Goal: Task Accomplishment & Management: Complete application form

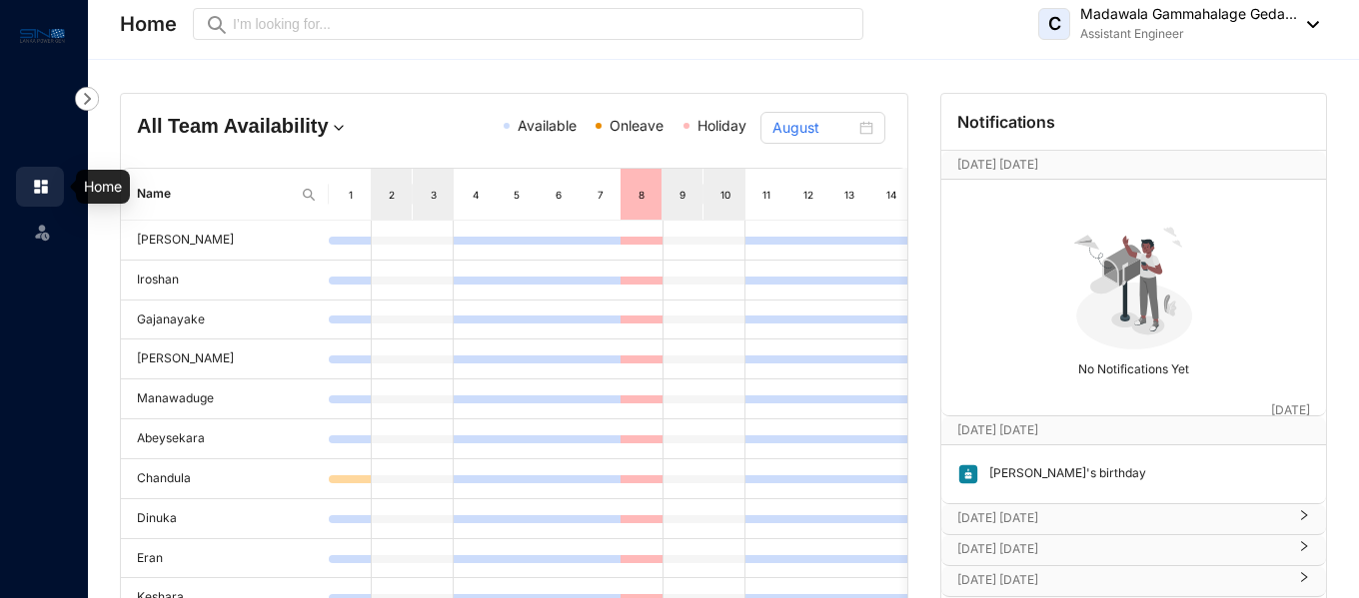
click at [44, 188] on img at bounding box center [41, 187] width 18 height 18
click at [1305, 18] on div "C Madawala Gammahalage Geda... Assistant Engineer" at bounding box center [1178, 24] width 281 height 40
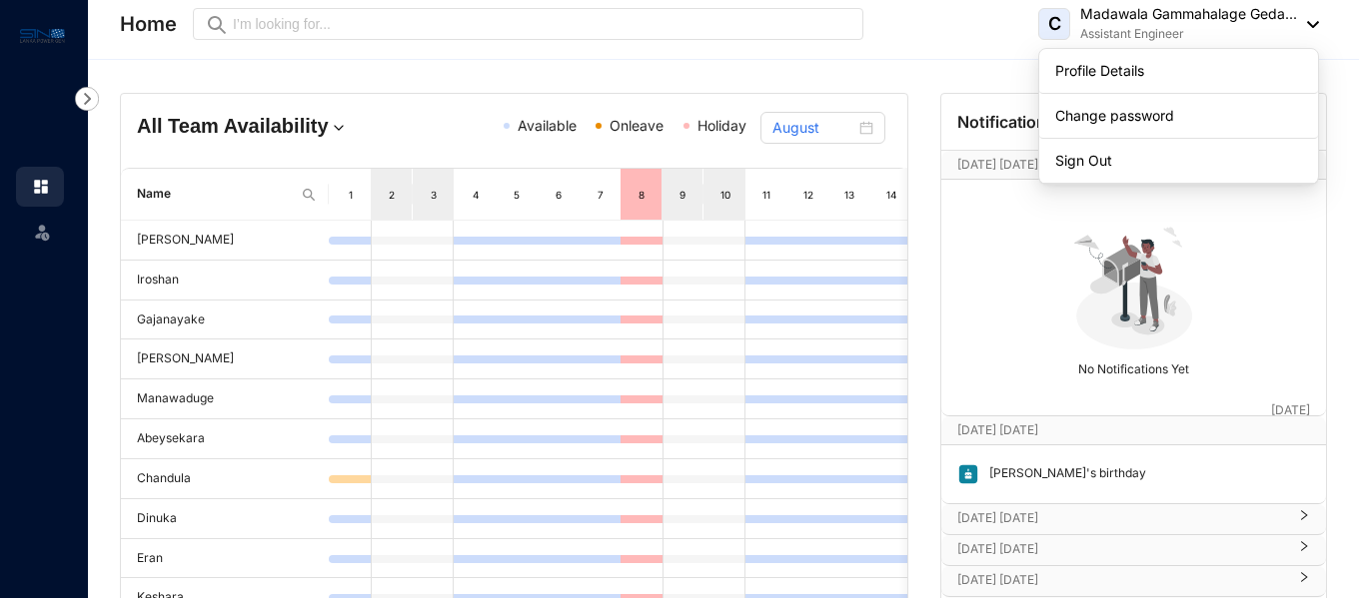
click at [1323, 27] on header "Home Preview C Madawala Gammahalage Geda... Assistant Engineer" at bounding box center [723, 30] width 1271 height 60
click at [35, 225] on img at bounding box center [42, 232] width 20 height 20
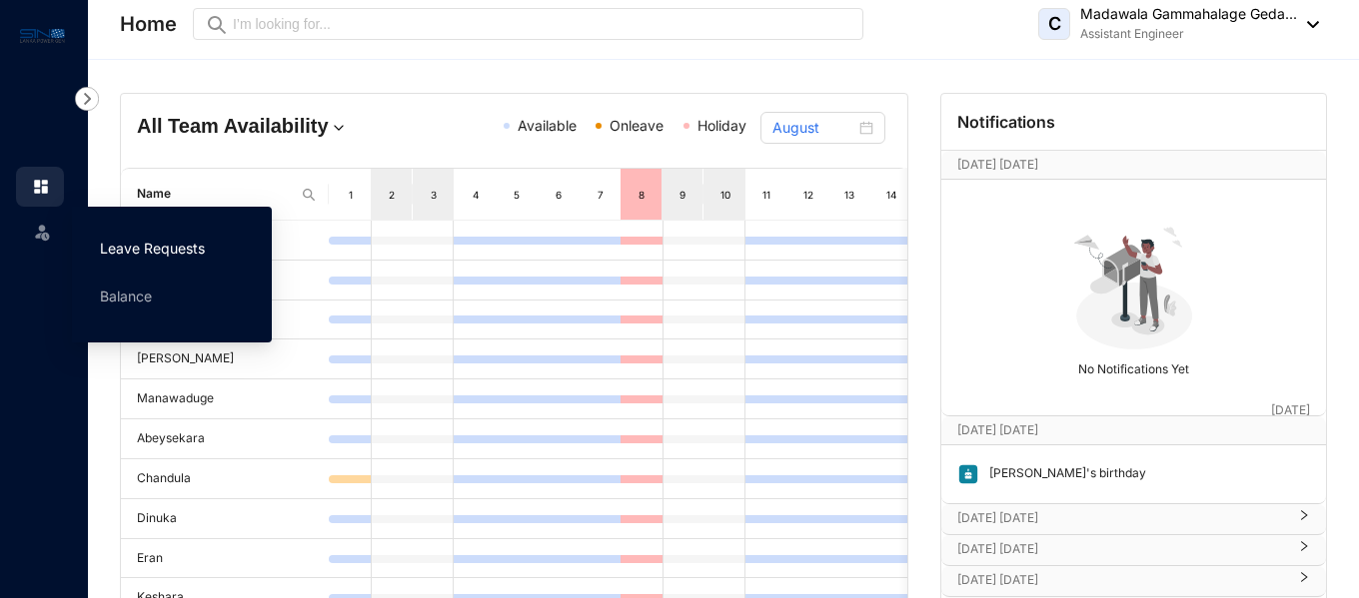
click at [194, 253] on link "Leave Requests" at bounding box center [152, 248] width 105 height 17
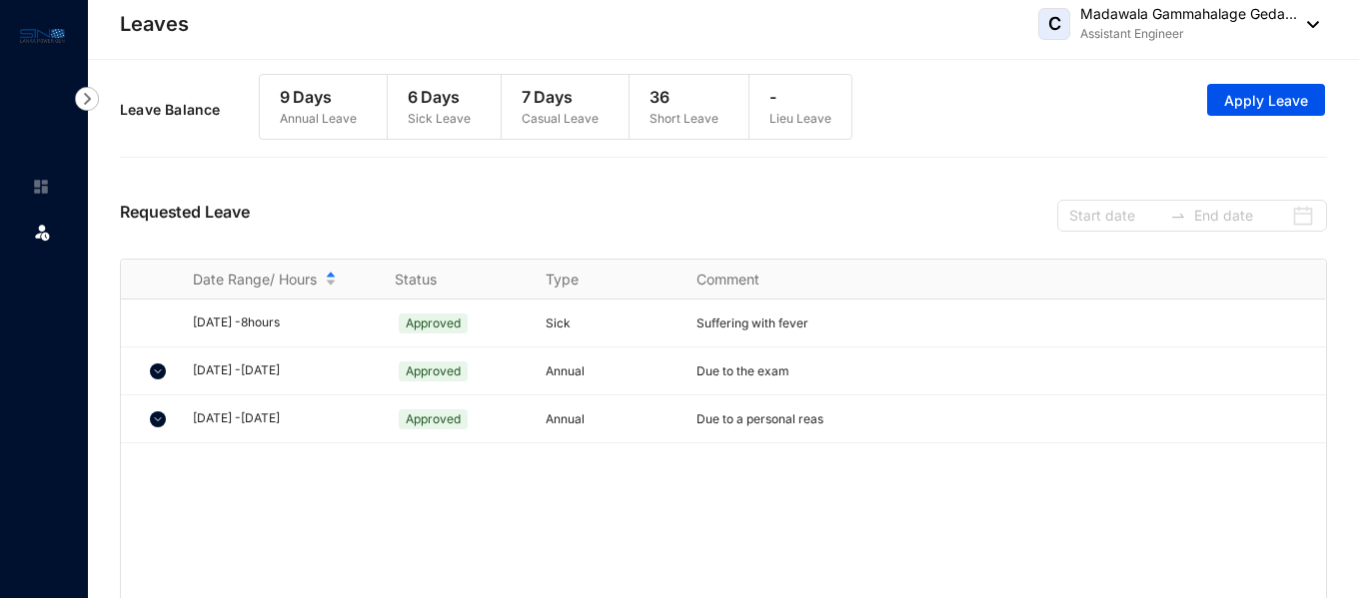
click at [675, 105] on p "36" at bounding box center [683, 97] width 69 height 24
click at [1260, 108] on span "Apply Leave" at bounding box center [1266, 101] width 84 height 20
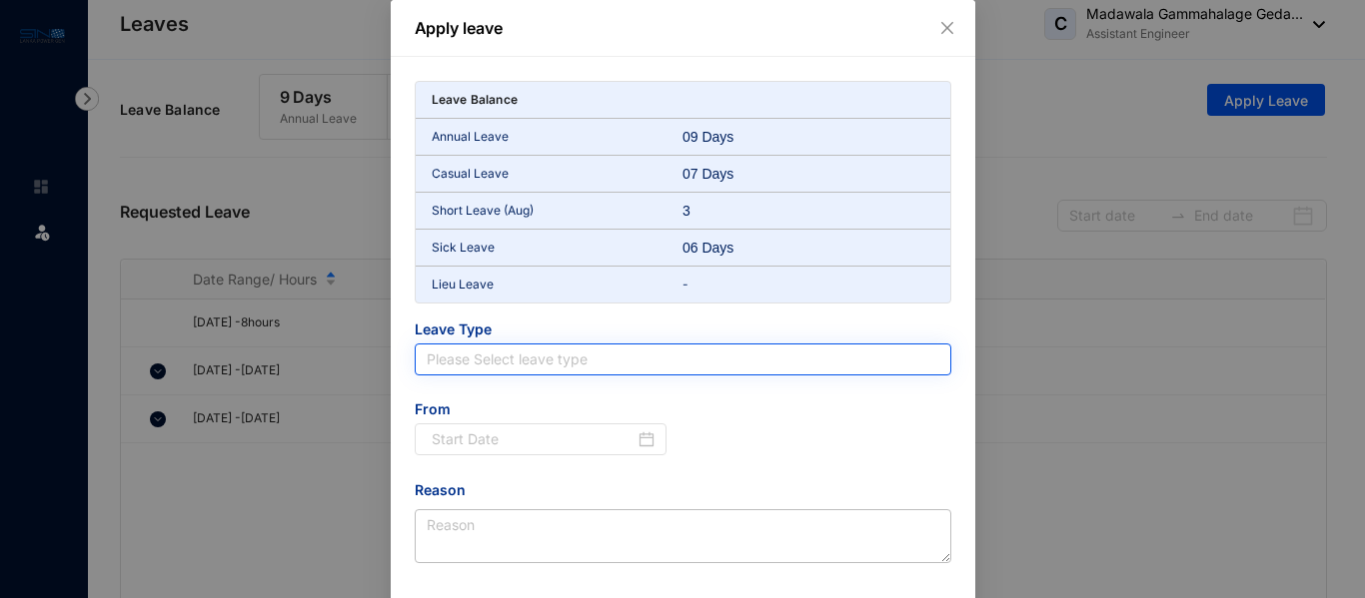
click at [468, 356] on input "search" at bounding box center [683, 360] width 513 height 30
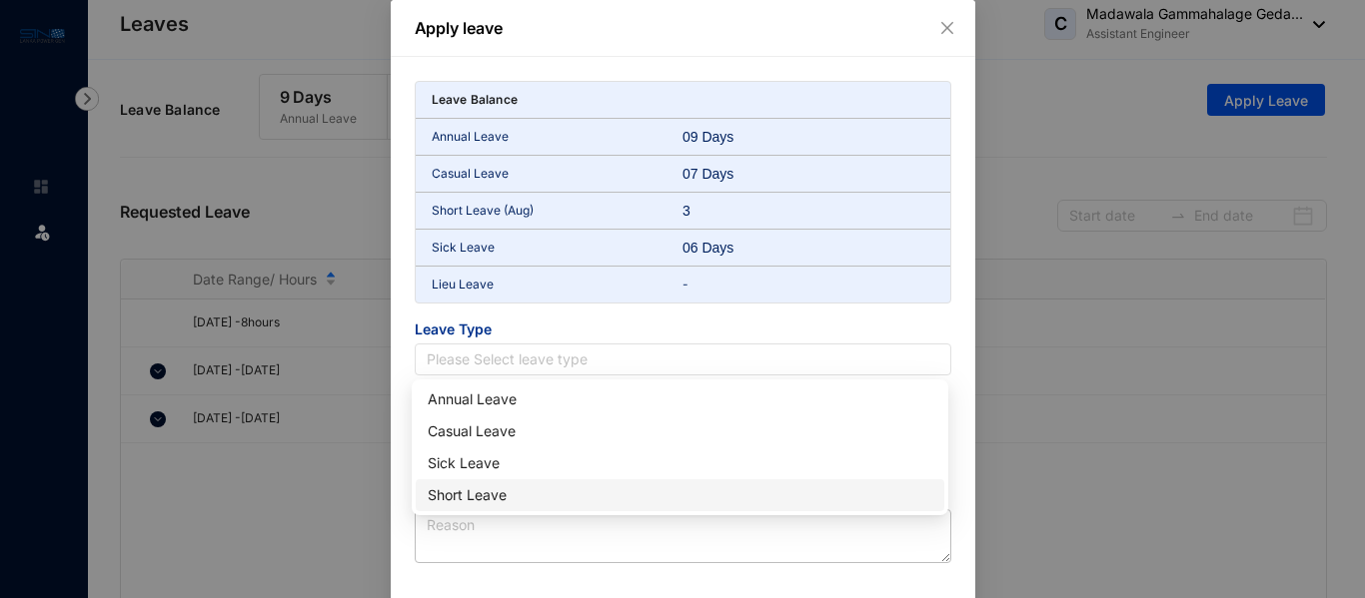
click at [490, 492] on div "Short Leave" at bounding box center [680, 496] width 505 height 22
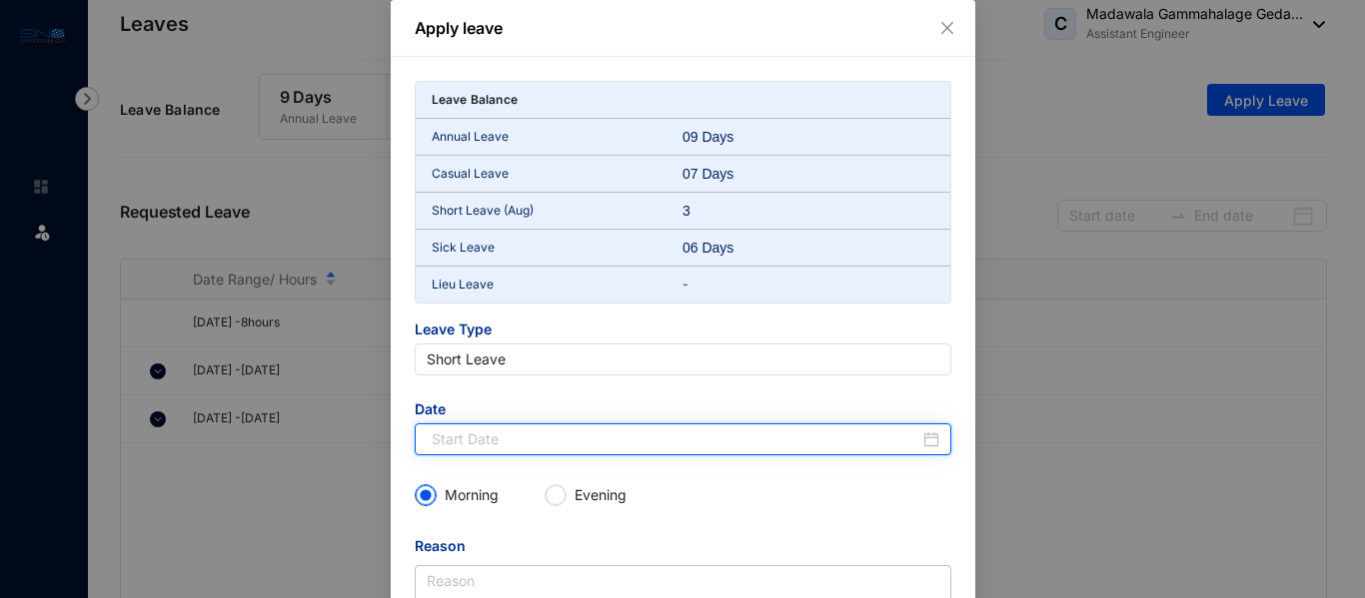
click at [508, 441] on input at bounding box center [676, 440] width 488 height 22
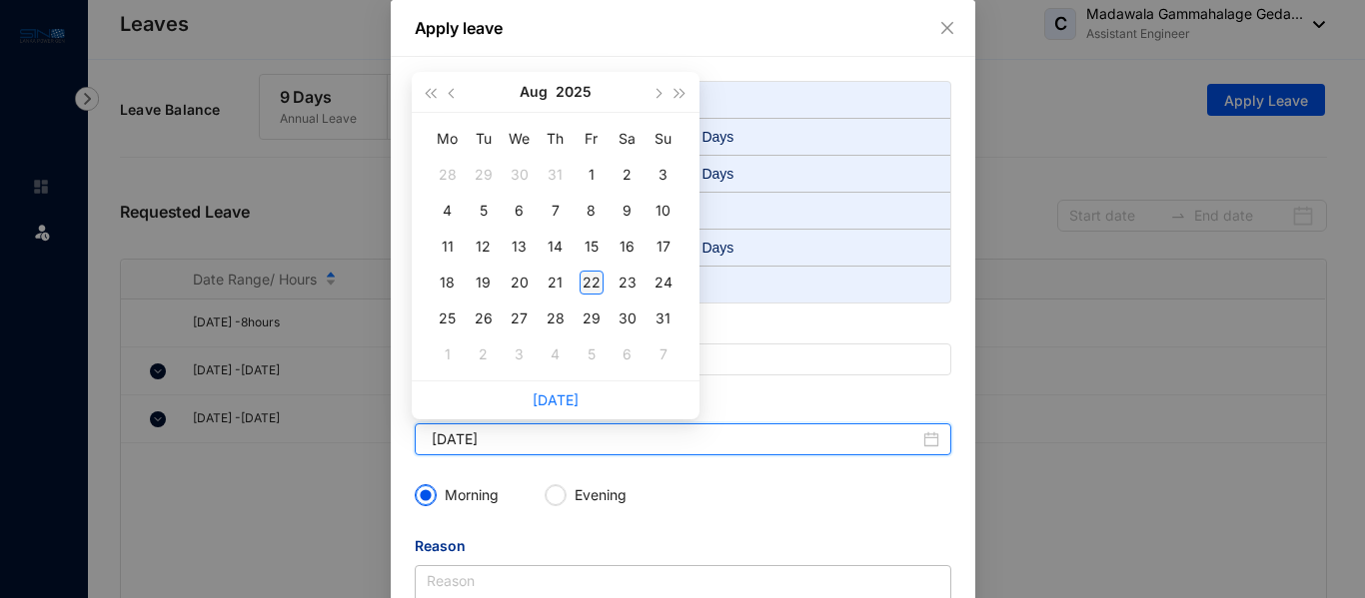
type input "[DATE]"
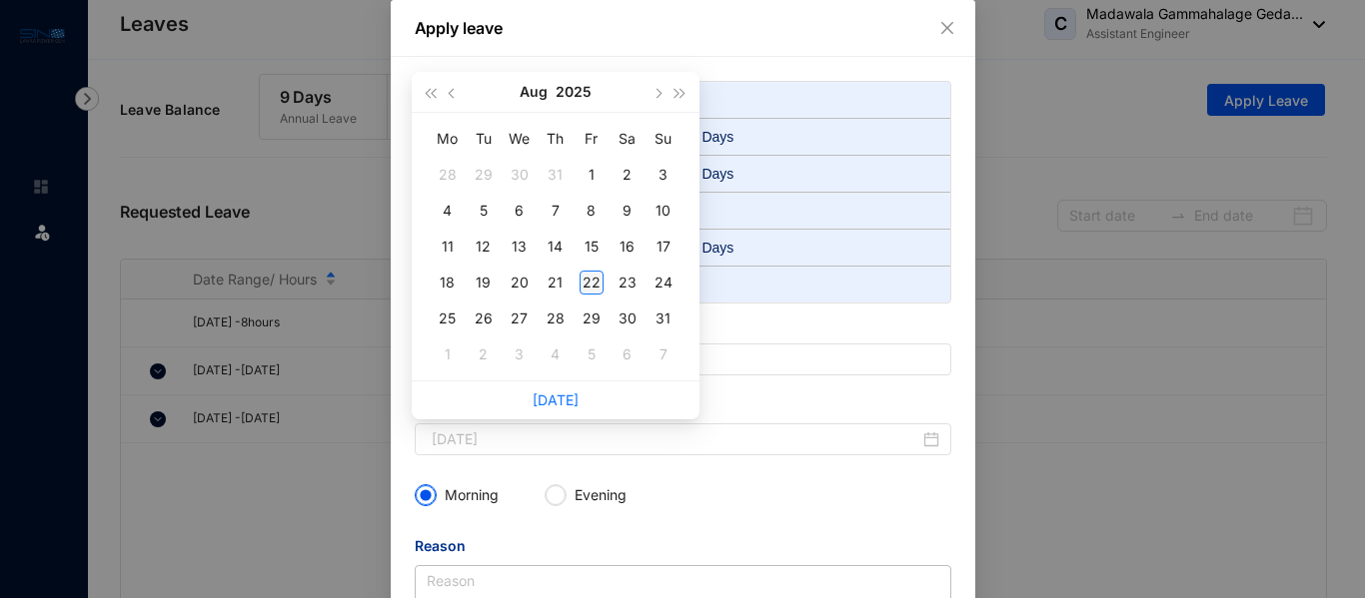
click at [591, 278] on div "22" at bounding box center [592, 283] width 24 height 24
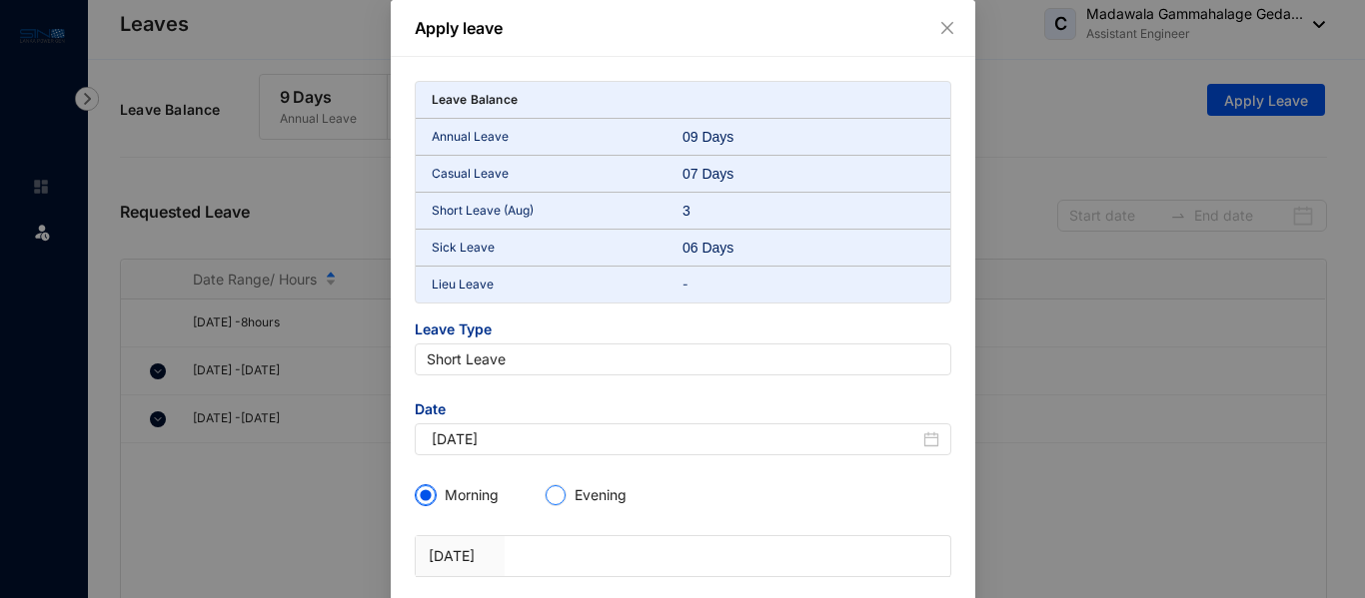
click at [554, 494] on input "Evening" at bounding box center [556, 496] width 20 height 20
radio input "true"
radio input "false"
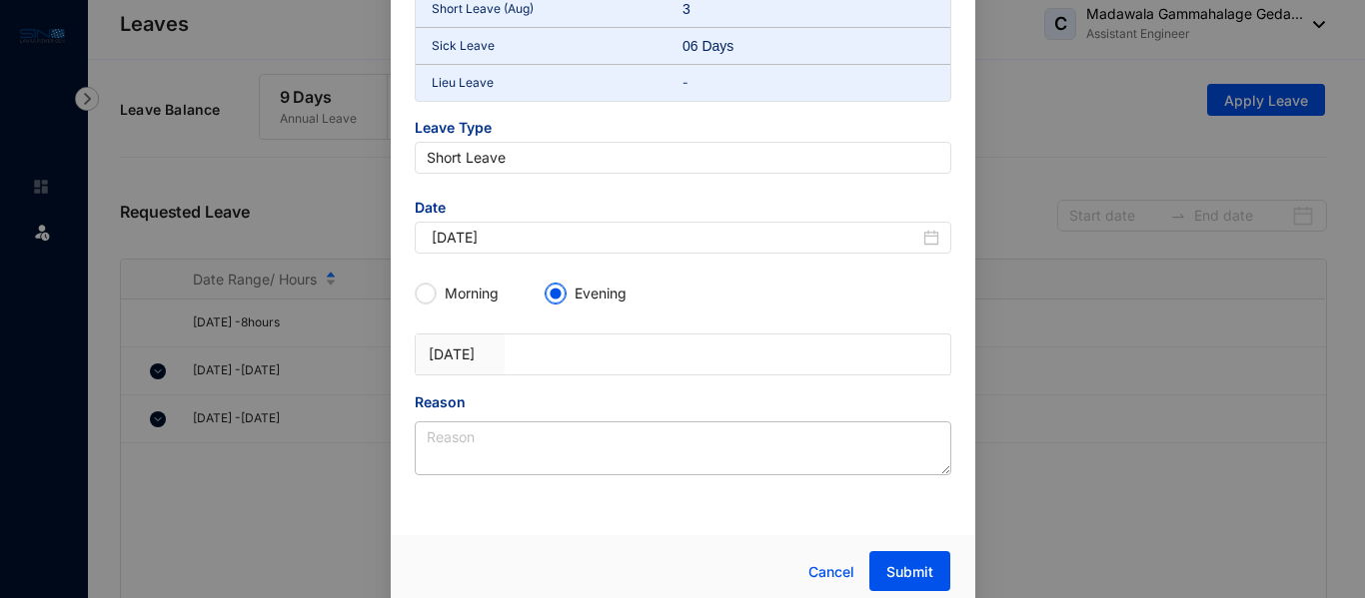
scroll to position [212, 0]
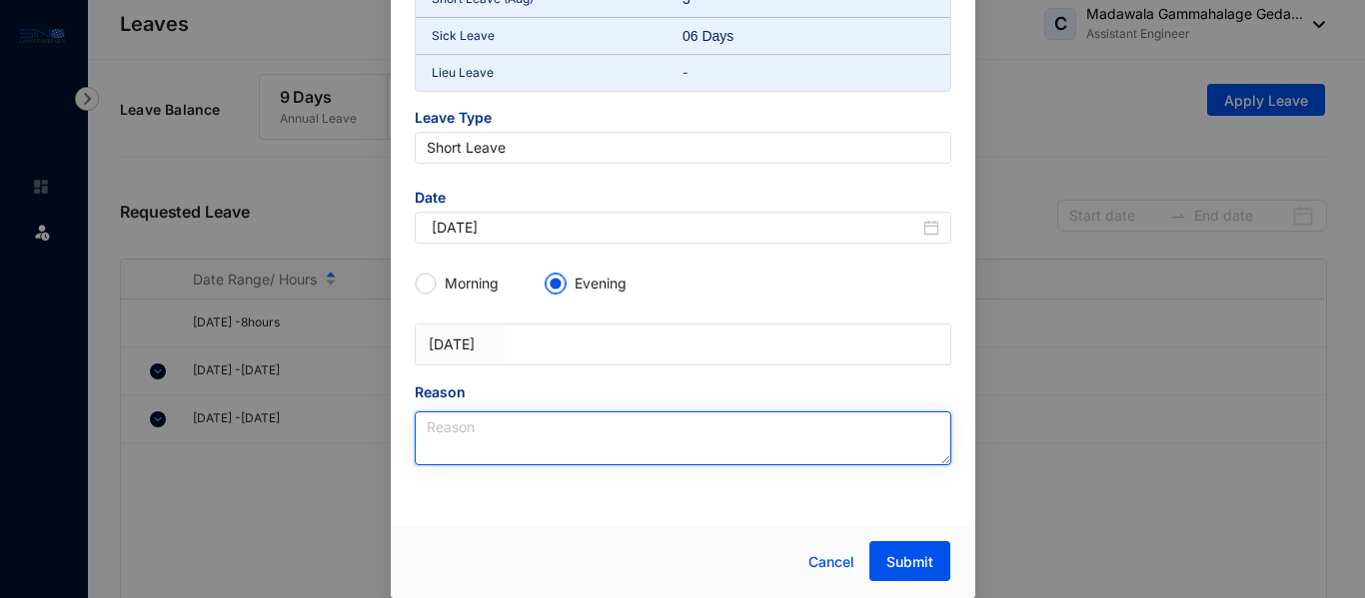
click at [531, 428] on textarea "Reason" at bounding box center [683, 439] width 537 height 54
click at [538, 432] on textarea "Reason" at bounding box center [683, 439] width 537 height 54
click at [509, 435] on textarea "For the persanal matter" at bounding box center [683, 439] width 537 height 54
click at [467, 427] on textarea "For the personal matter" at bounding box center [683, 439] width 537 height 54
click at [599, 434] on textarea "For personal matter" at bounding box center [683, 439] width 537 height 54
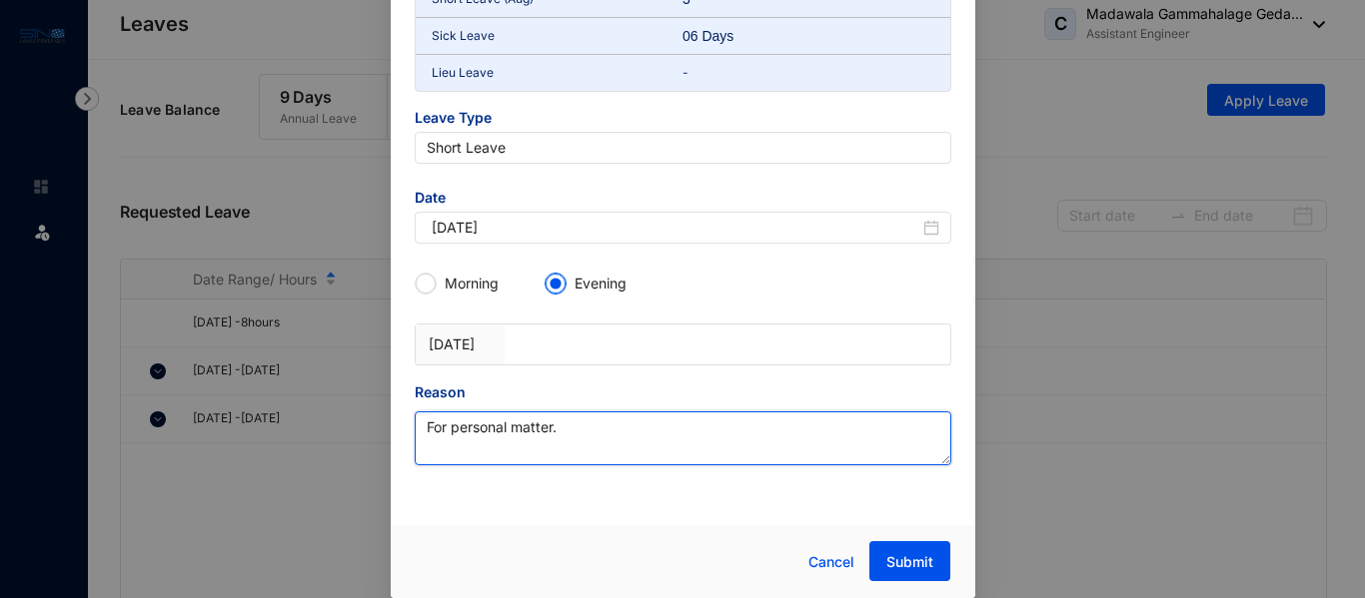
type textarea "For personal matter."
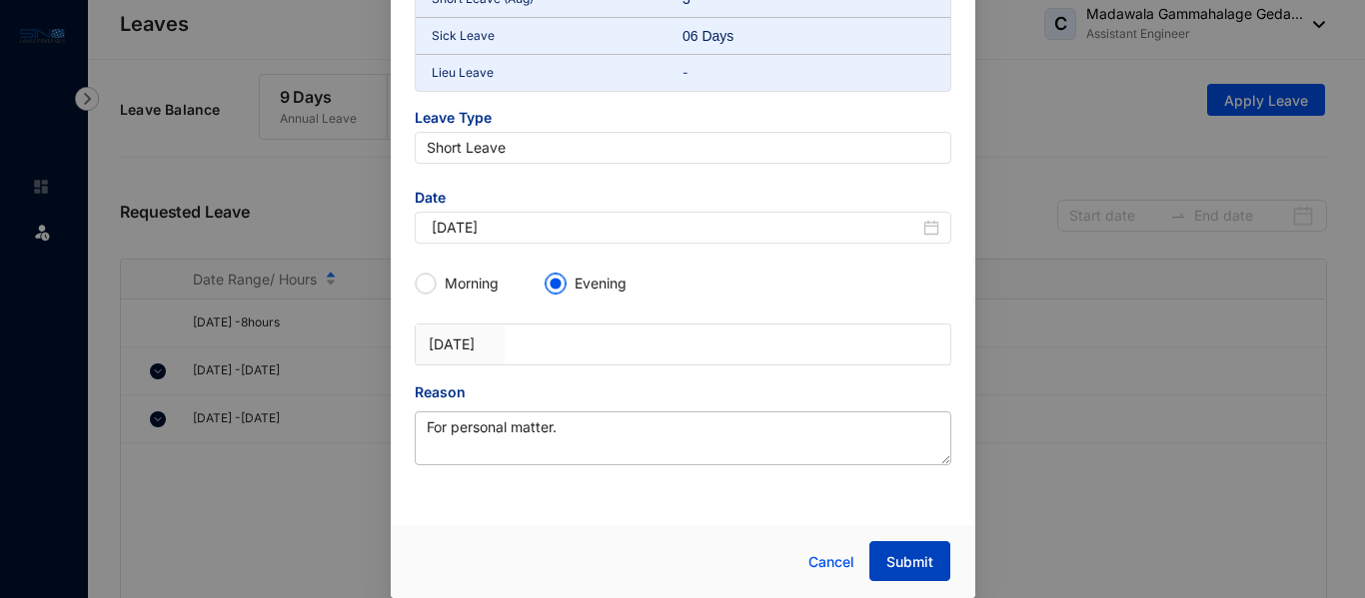
click at [924, 558] on span "Submit" at bounding box center [909, 563] width 47 height 20
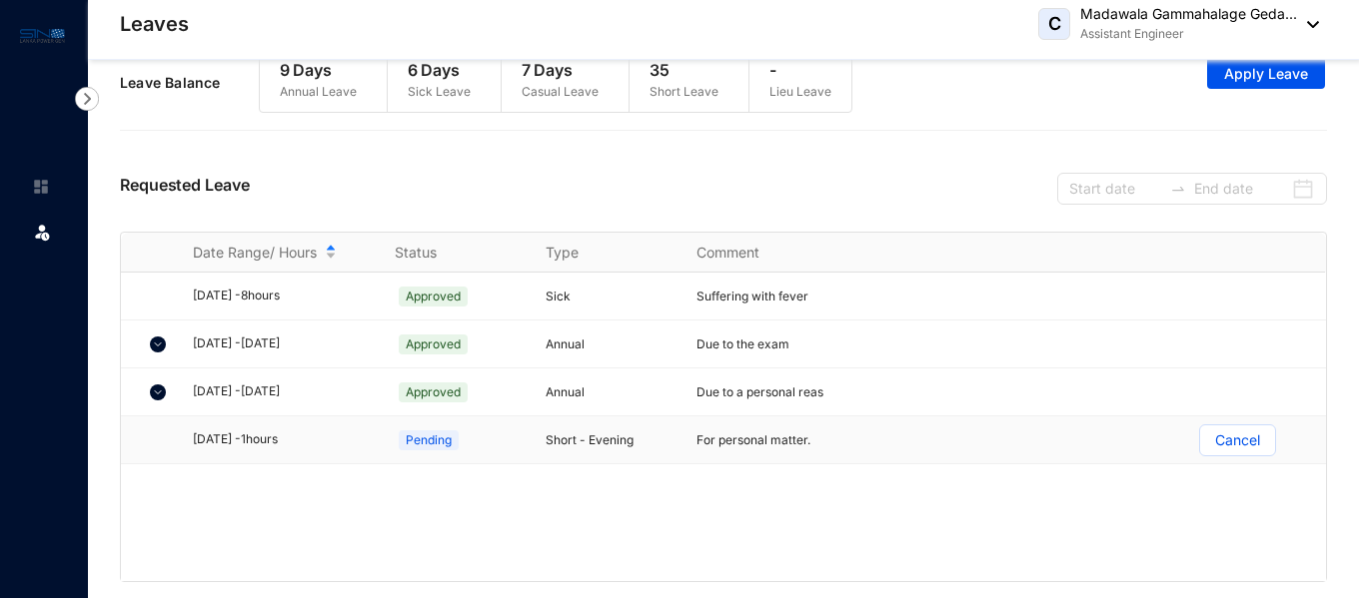
scroll to position [35, 0]
